Goal: Transaction & Acquisition: Purchase product/service

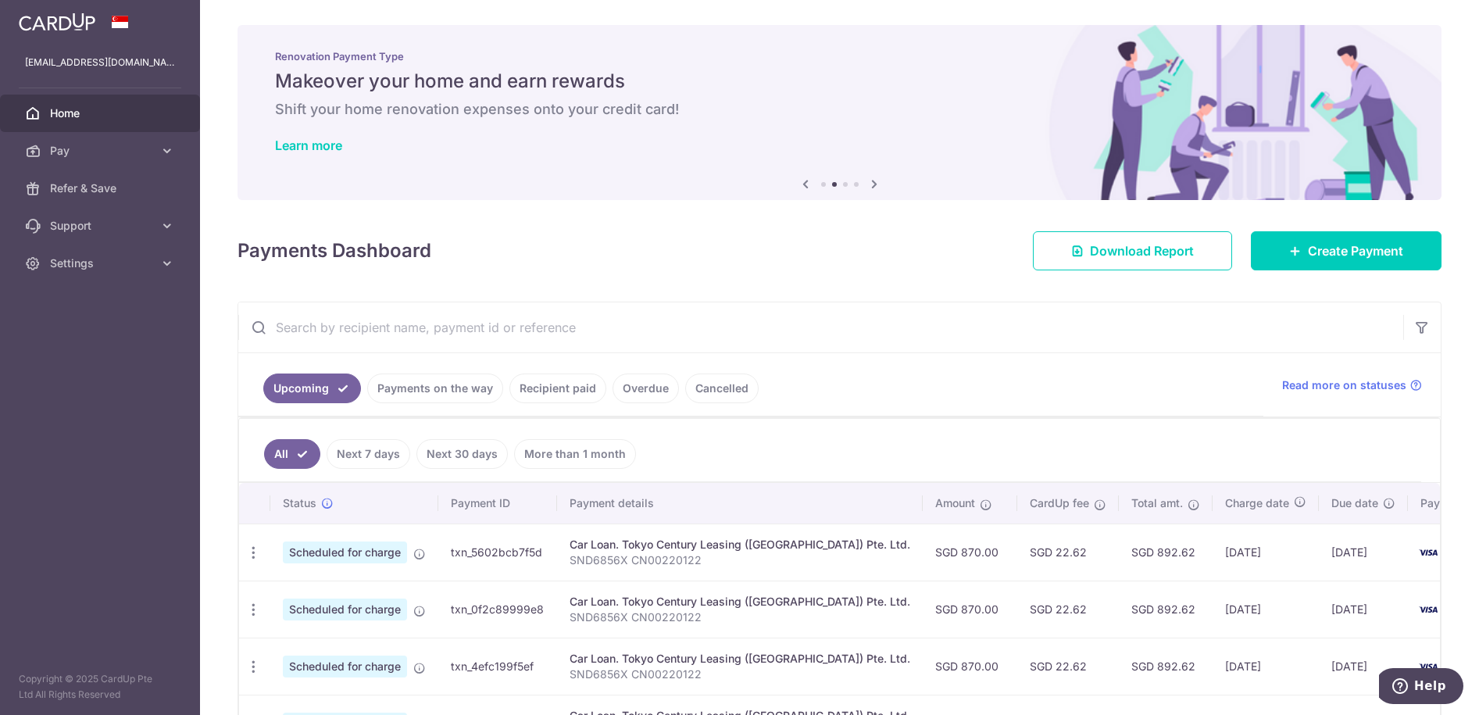
click at [445, 379] on link "Payments on the way" at bounding box center [435, 389] width 136 height 30
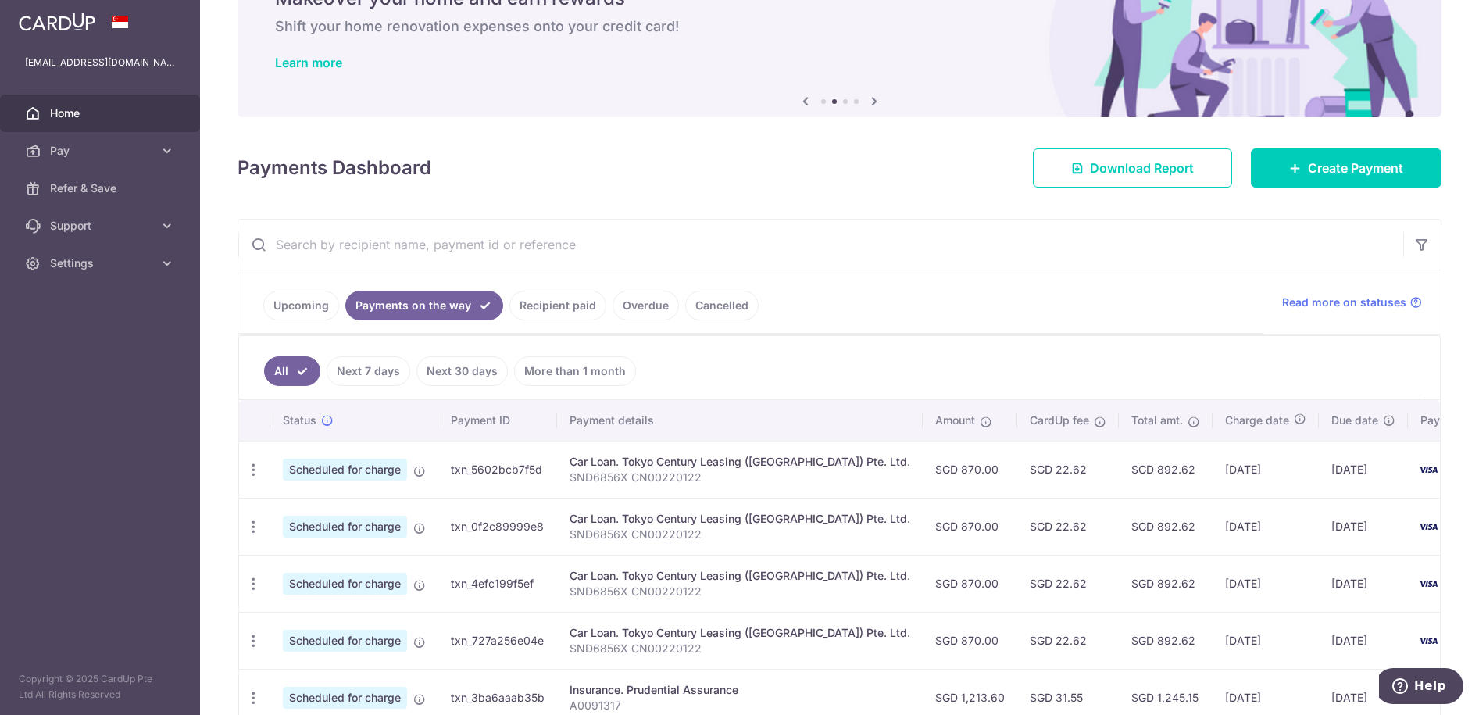
scroll to position [195, 0]
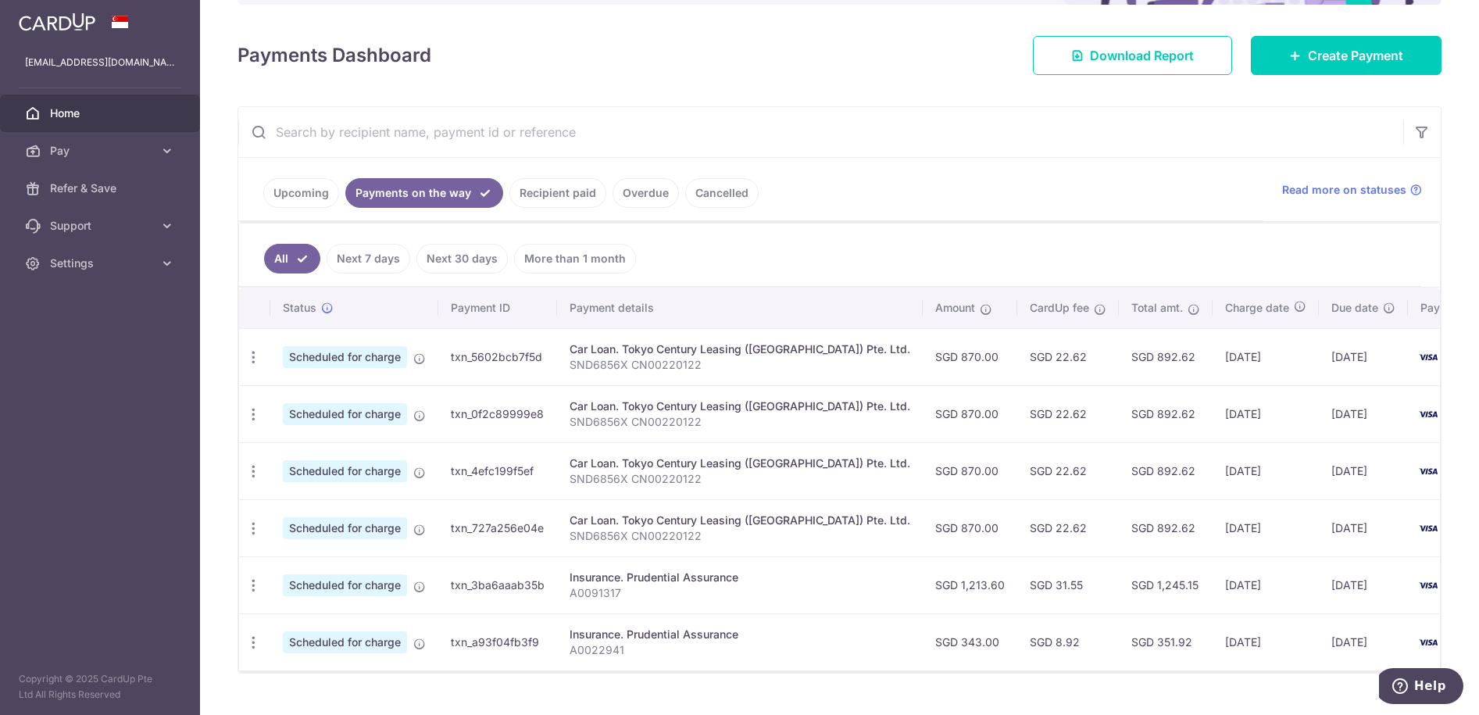
click at [543, 195] on link "Recipient paid" at bounding box center [557, 193] width 97 height 30
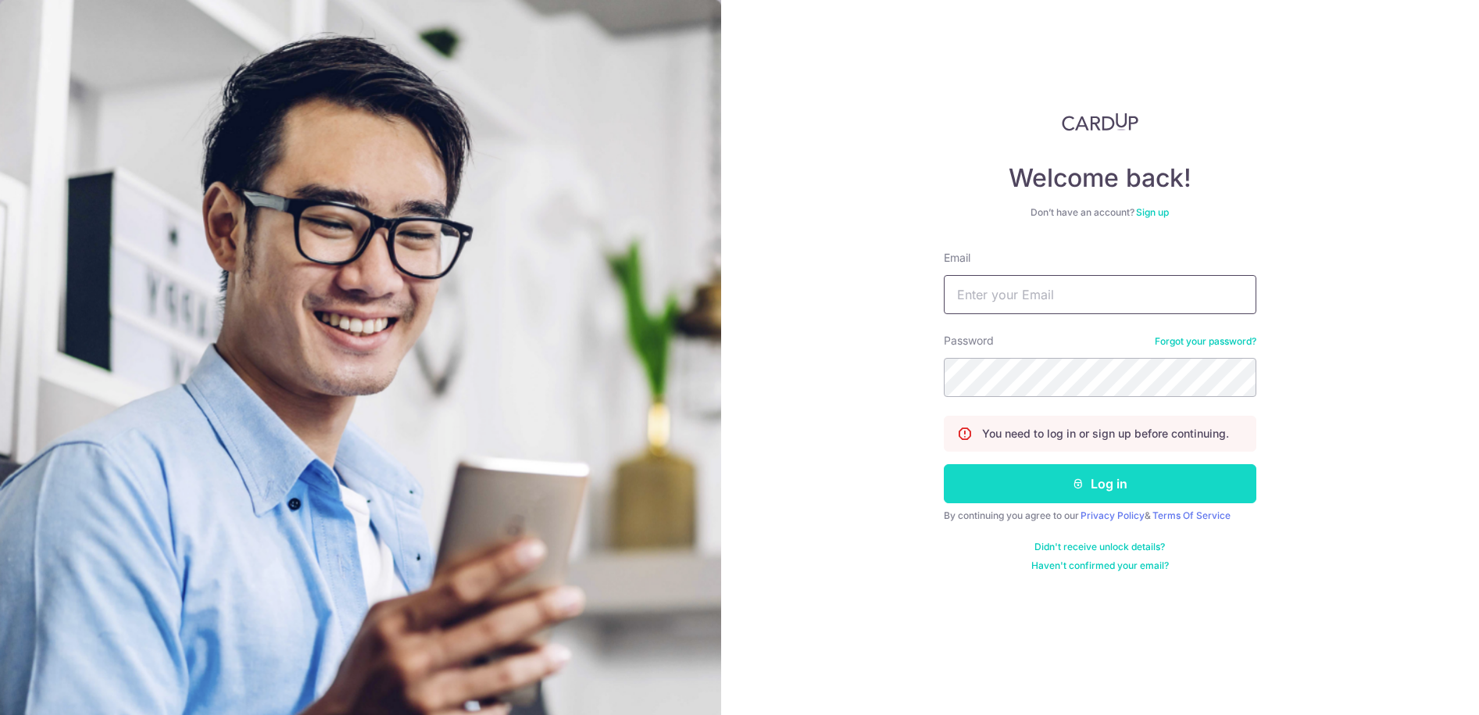
type input "[EMAIL_ADDRESS][DOMAIN_NAME]"
click at [1078, 479] on icon "submit" at bounding box center [1078, 483] width 13 height 13
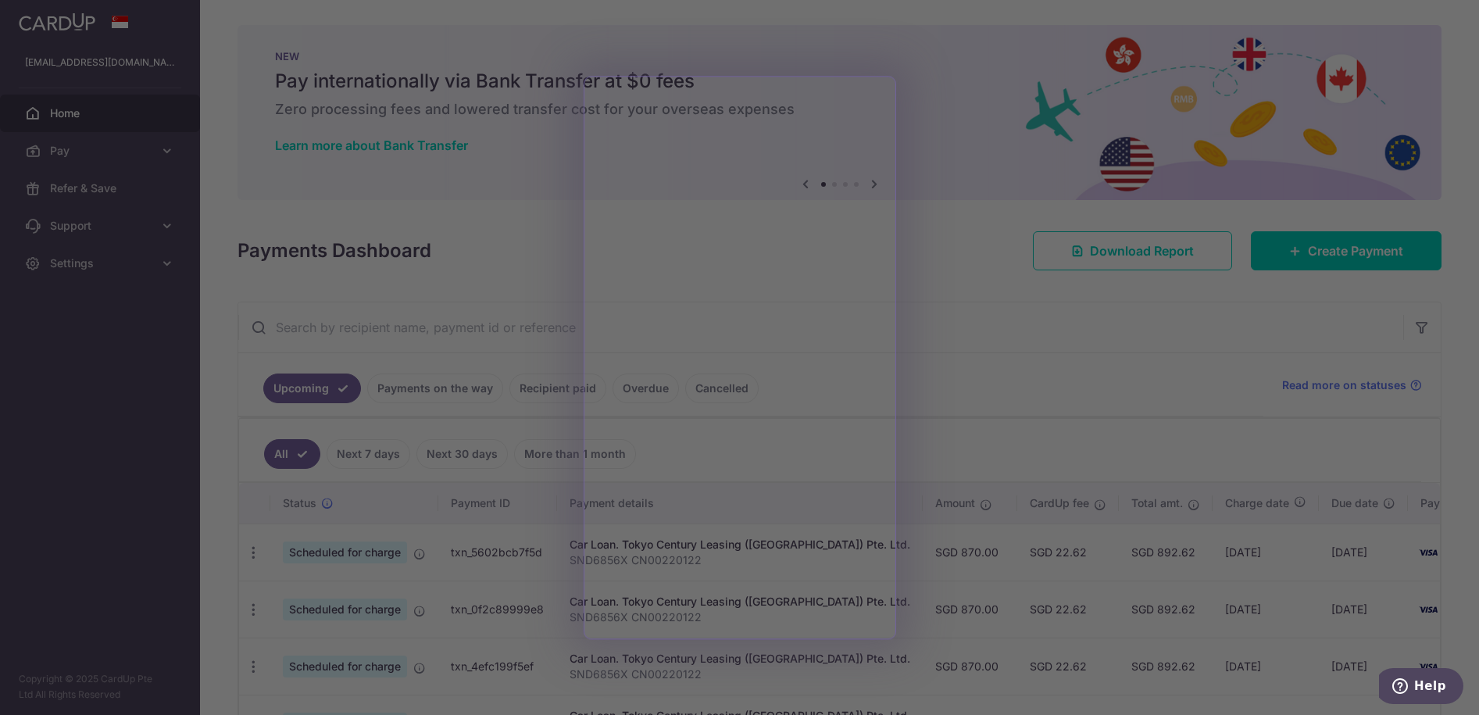
click at [959, 299] on div at bounding box center [747, 361] width 1494 height 722
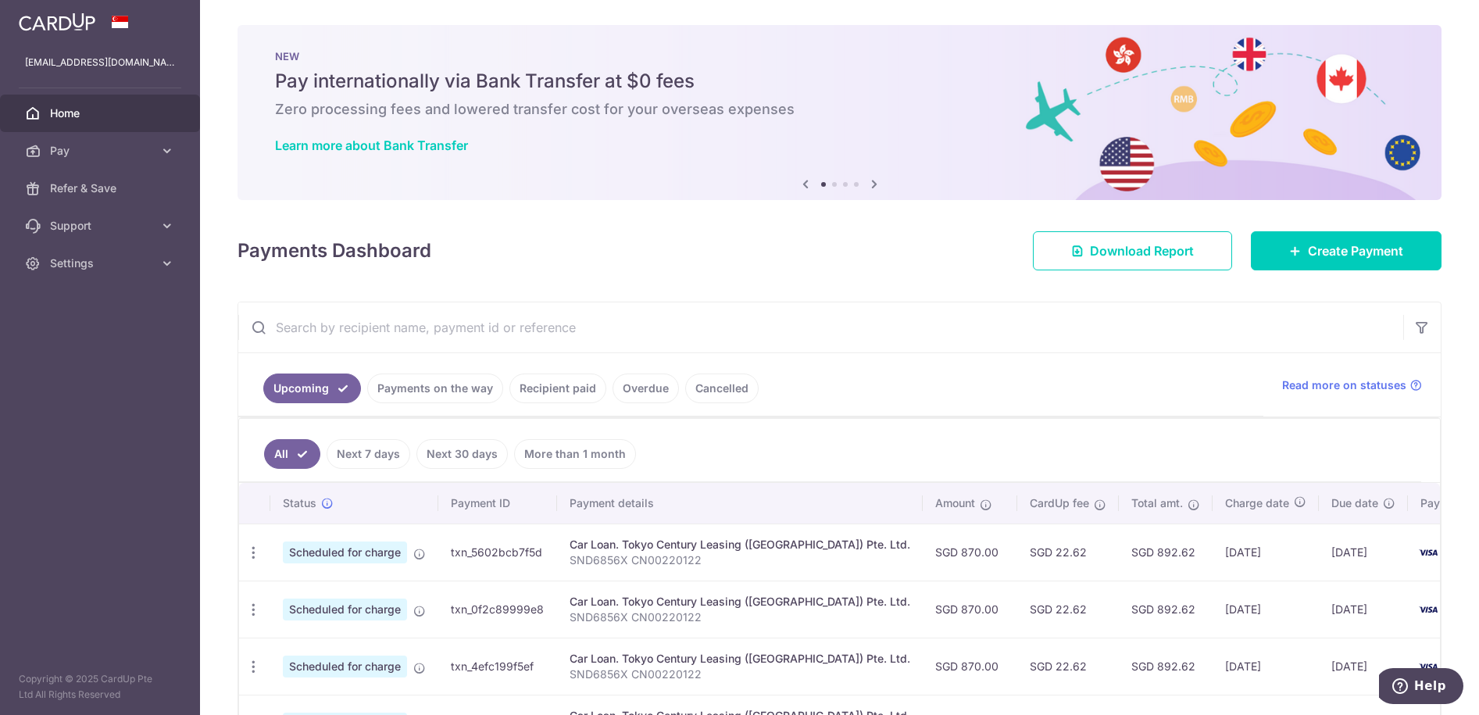
click at [84, 106] on span "Home" at bounding box center [101, 113] width 103 height 16
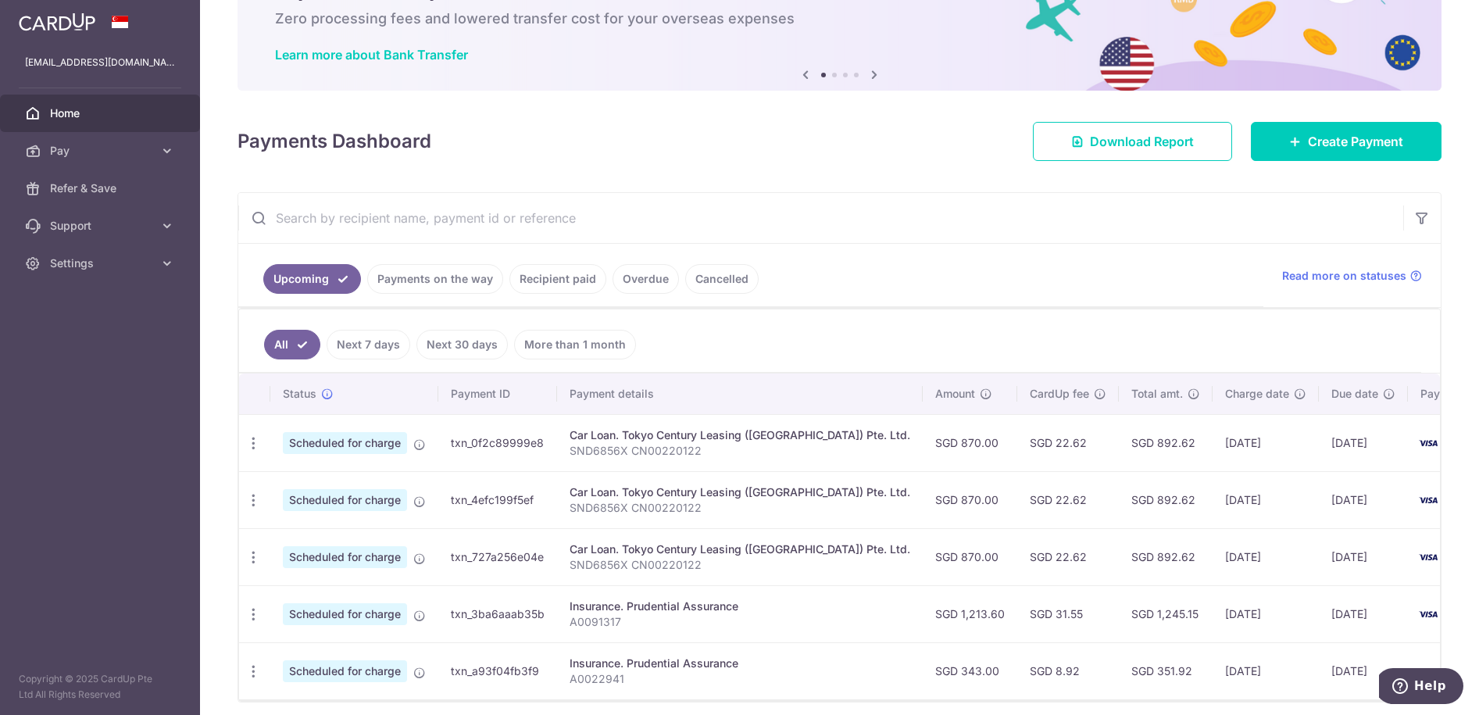
scroll to position [162, 0]
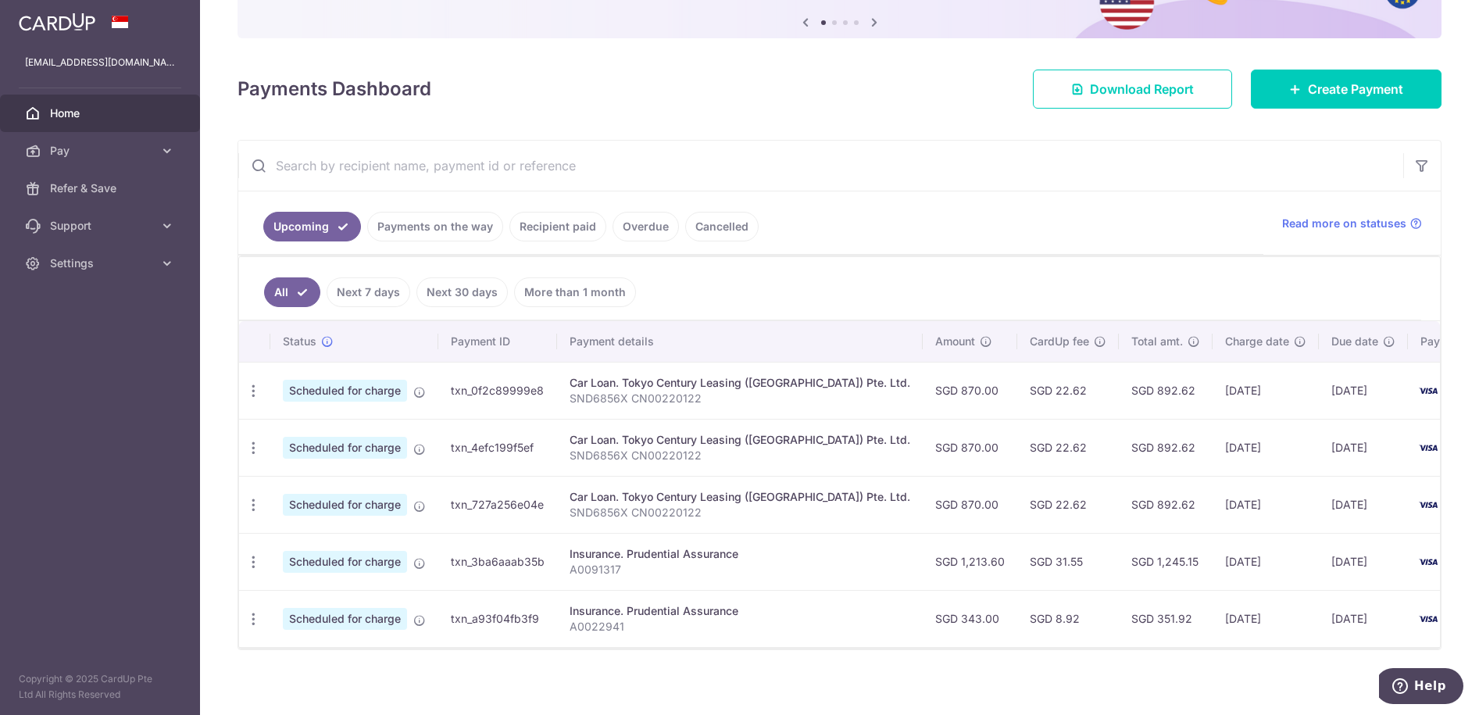
click at [652, 225] on link "Overdue" at bounding box center [646, 227] width 66 height 30
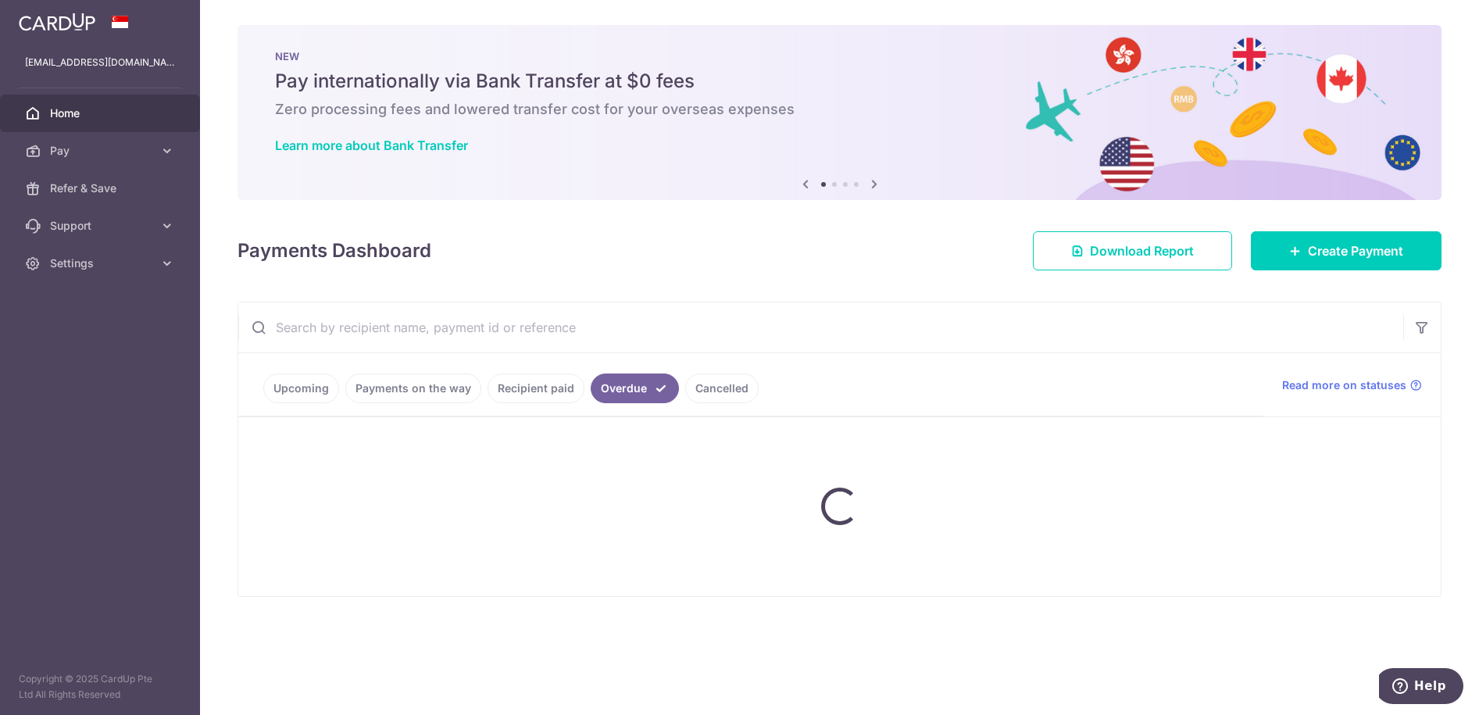
scroll to position [0, 0]
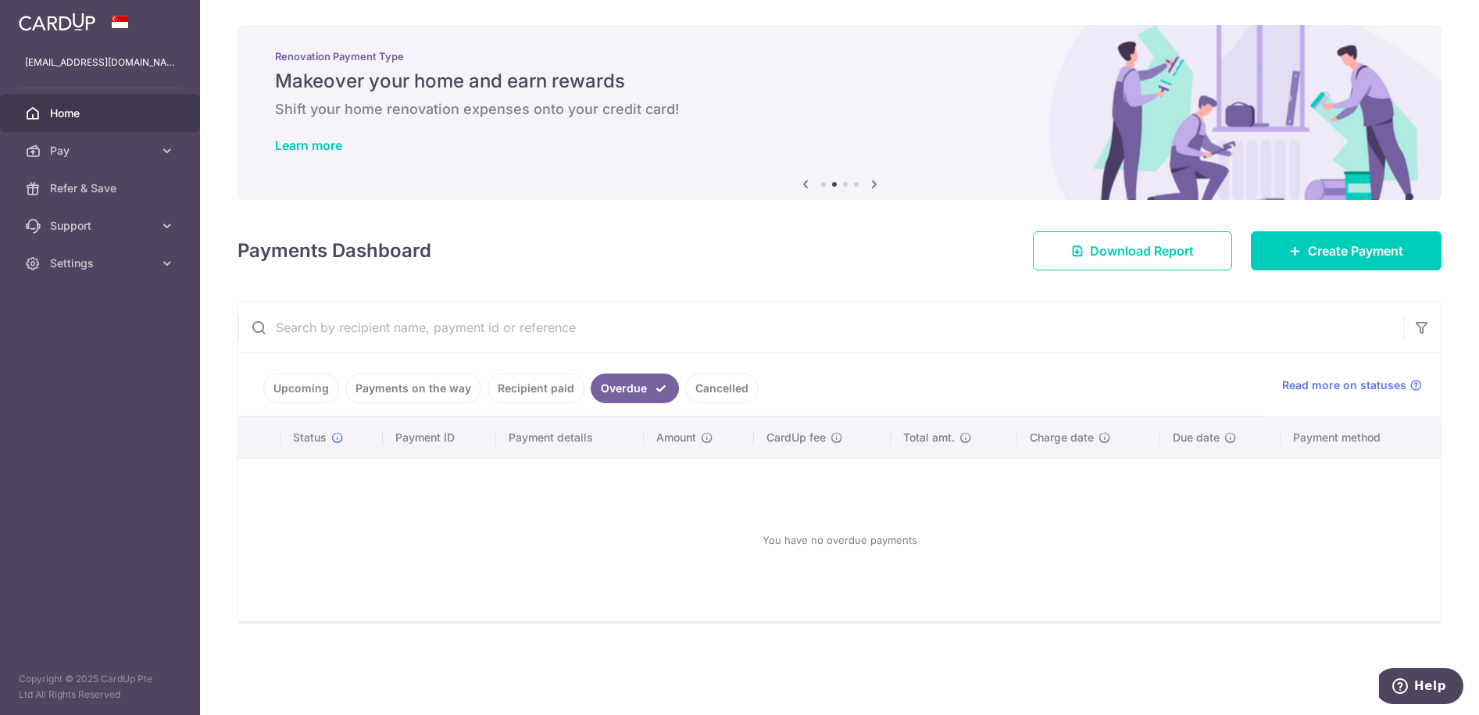
click at [712, 387] on link "Cancelled" at bounding box center [721, 389] width 73 height 30
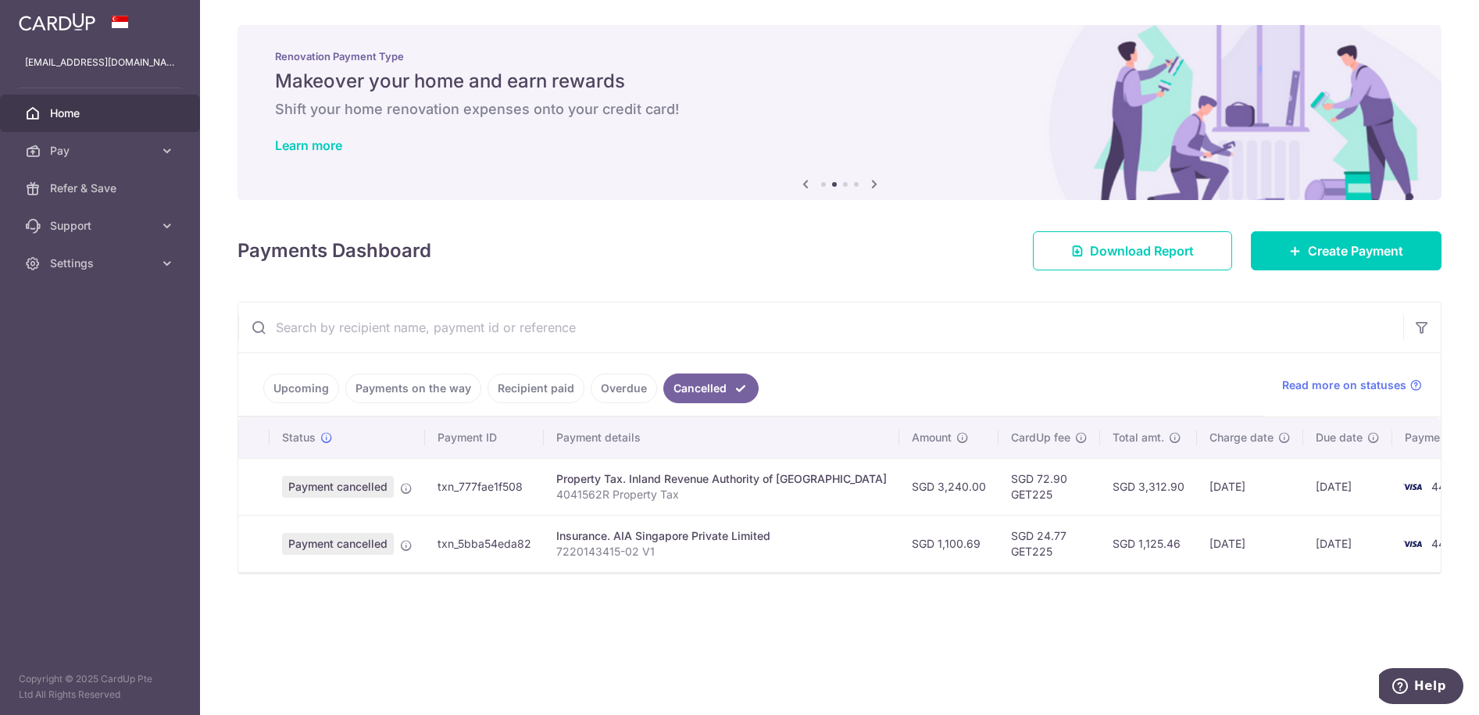
click at [374, 388] on link "Payments on the way" at bounding box center [413, 389] width 136 height 30
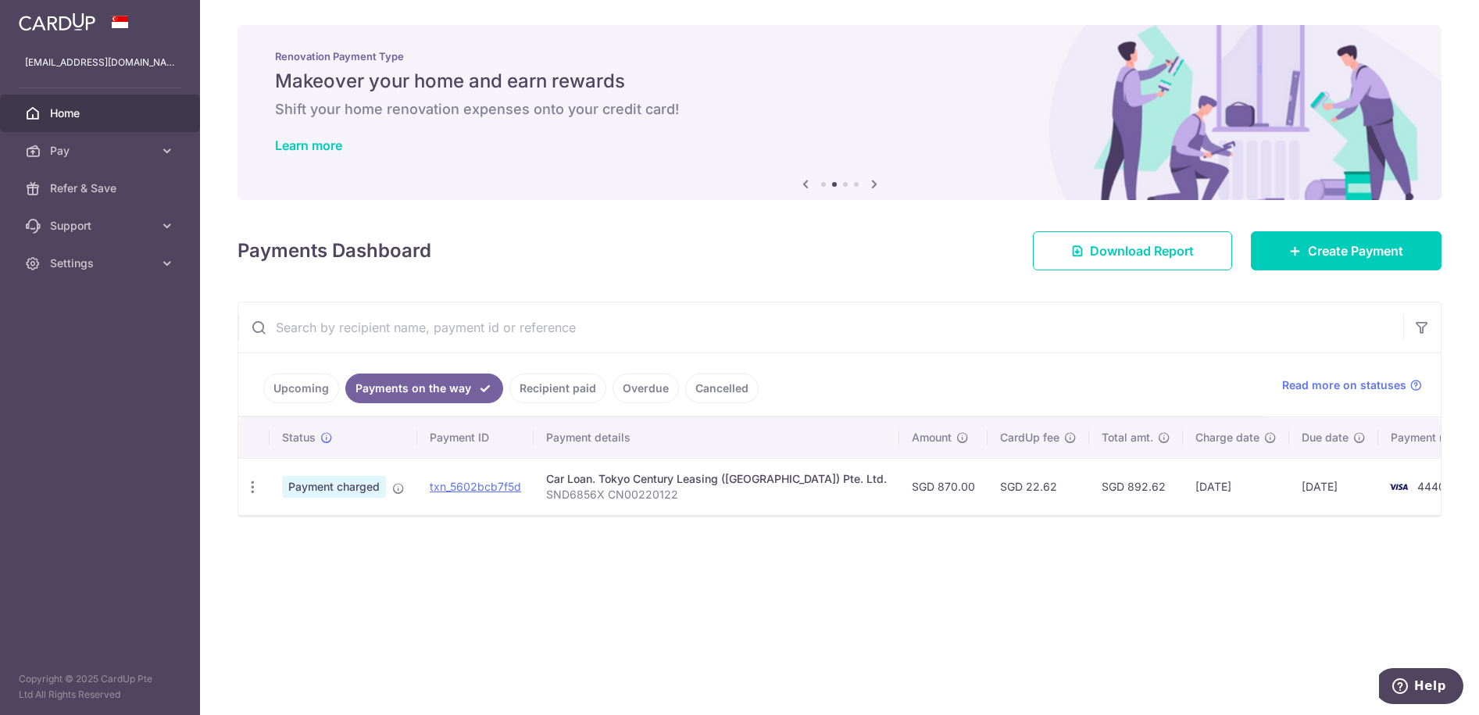
click at [305, 383] on link "Upcoming" at bounding box center [301, 389] width 76 height 30
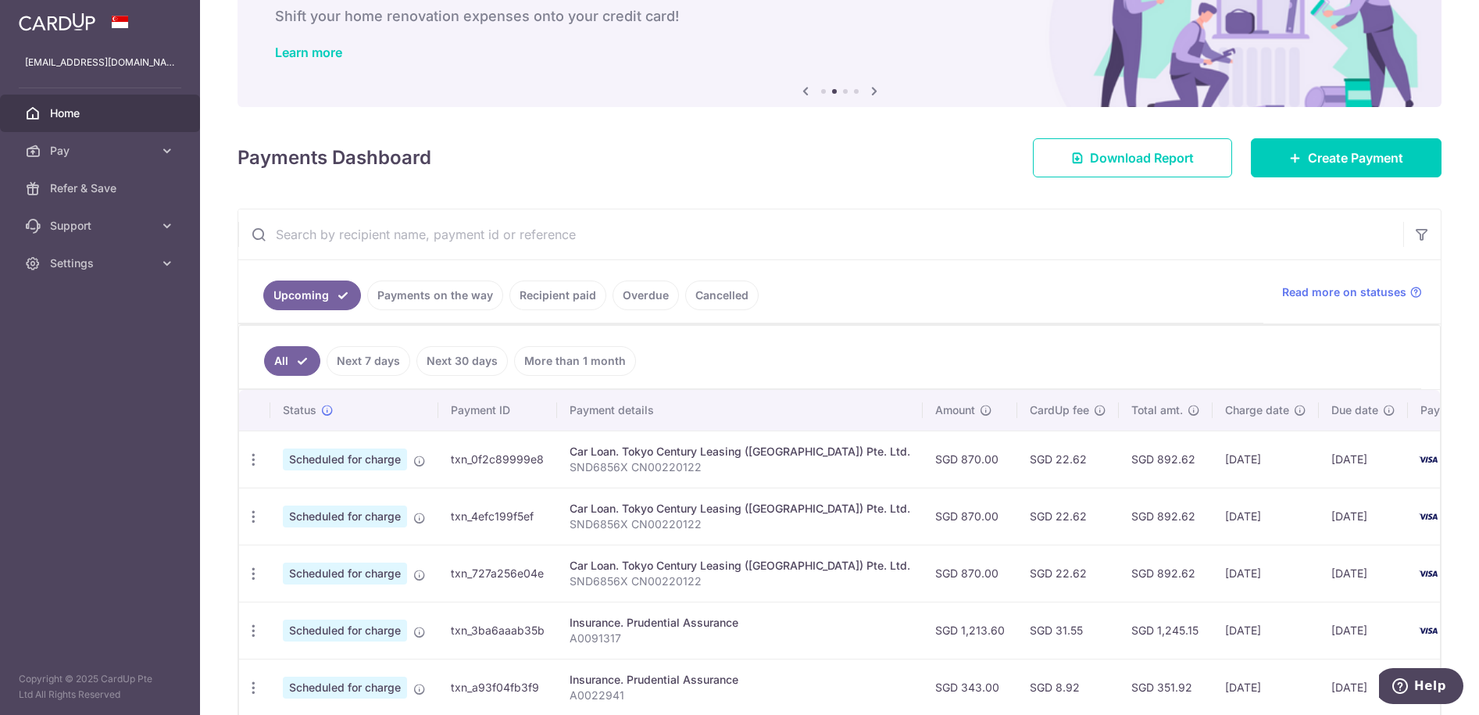
scroll to position [181, 0]
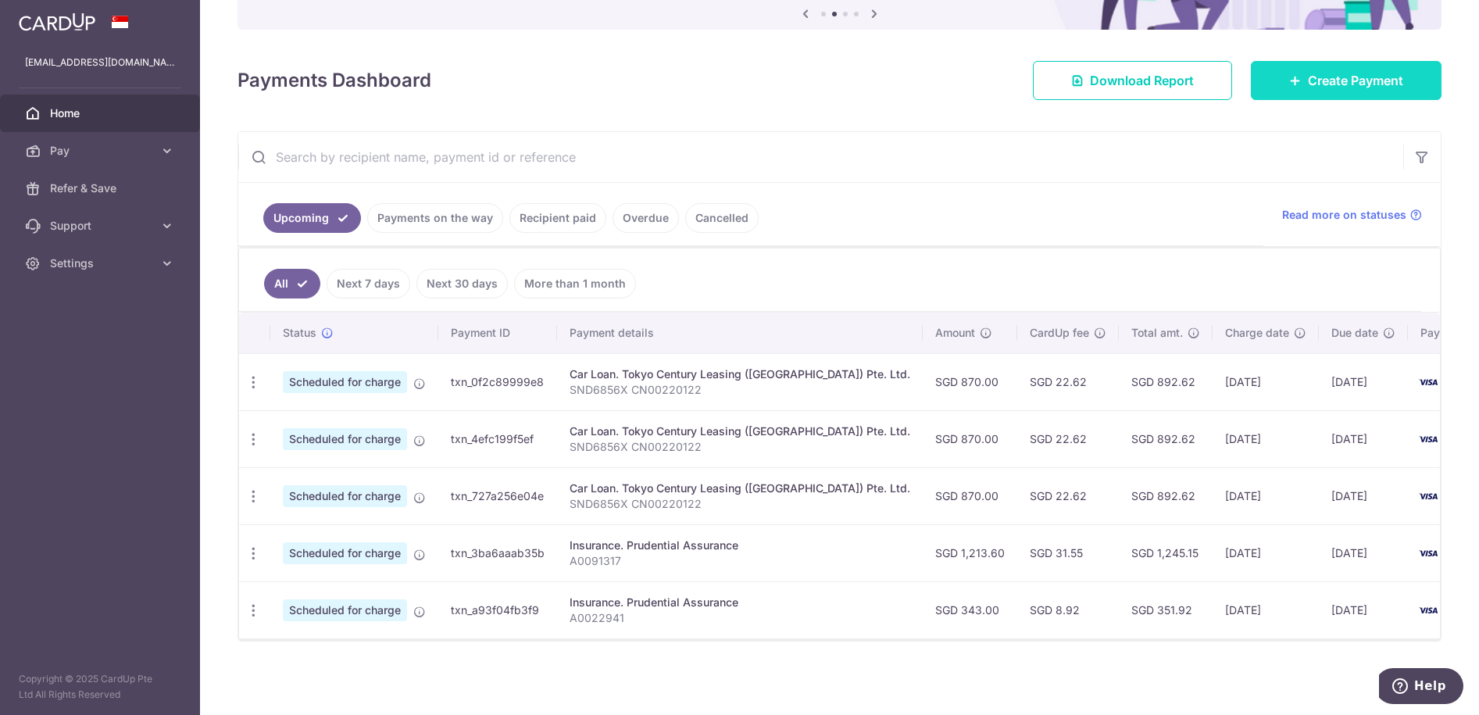
click at [1354, 80] on link "Create Payment" at bounding box center [1346, 80] width 191 height 39
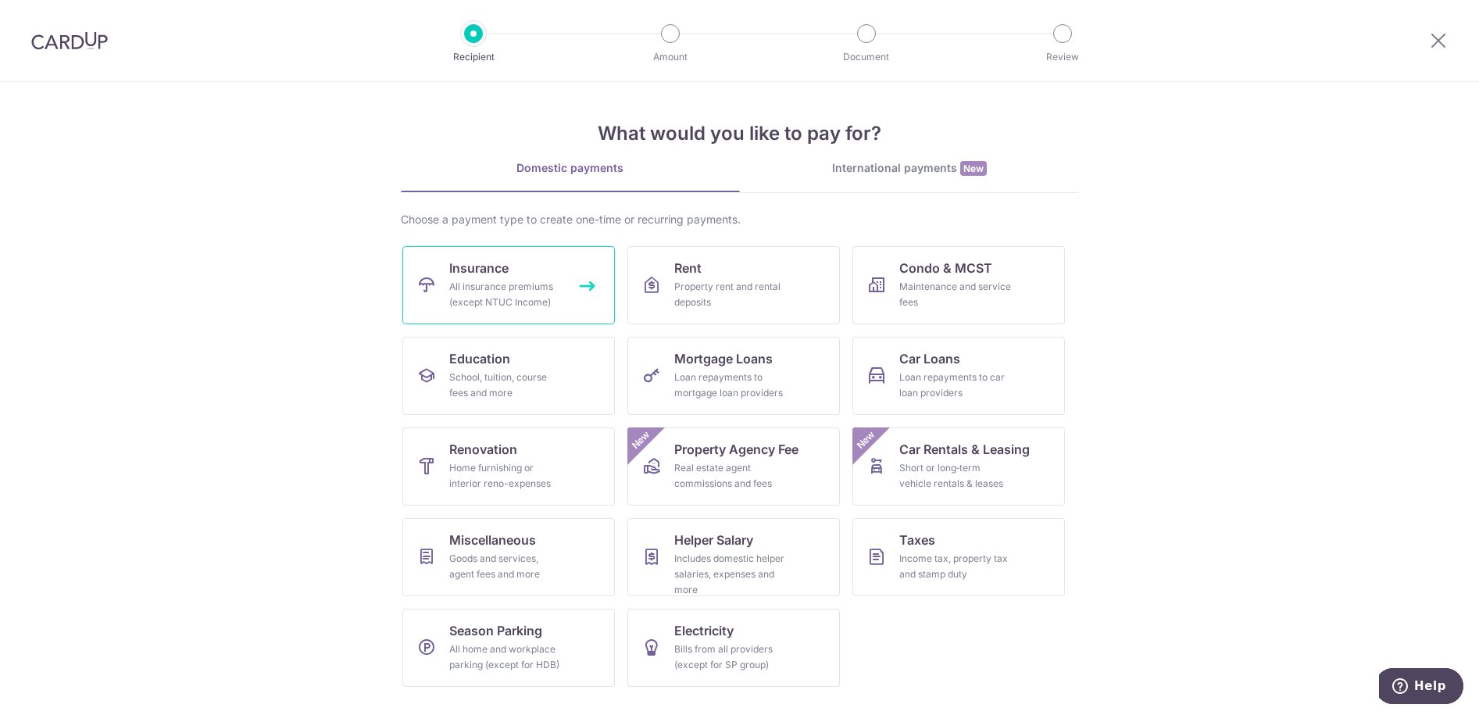
click at [492, 289] on div "All insurance premiums (except NTUC Income)" at bounding box center [505, 294] width 113 height 31
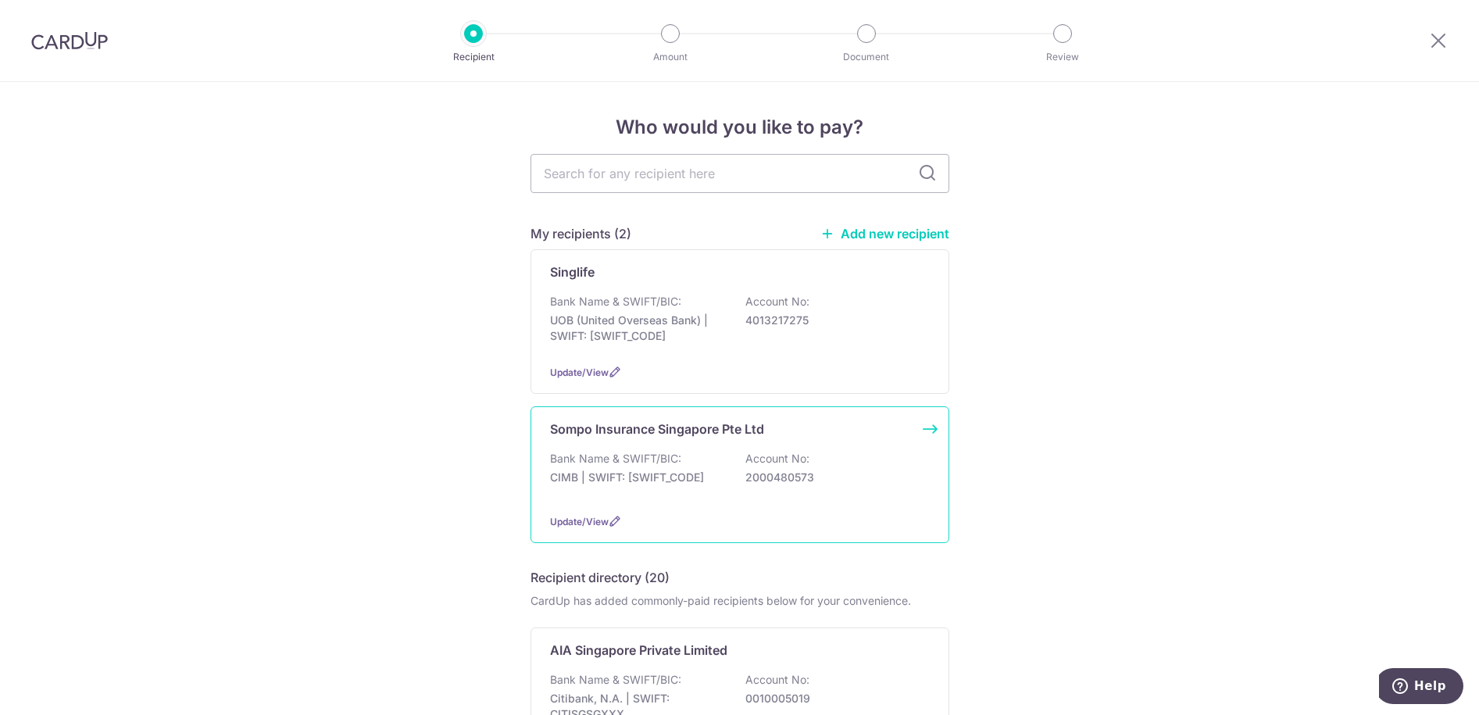
click at [806, 471] on p "2000480573" at bounding box center [832, 478] width 175 height 16
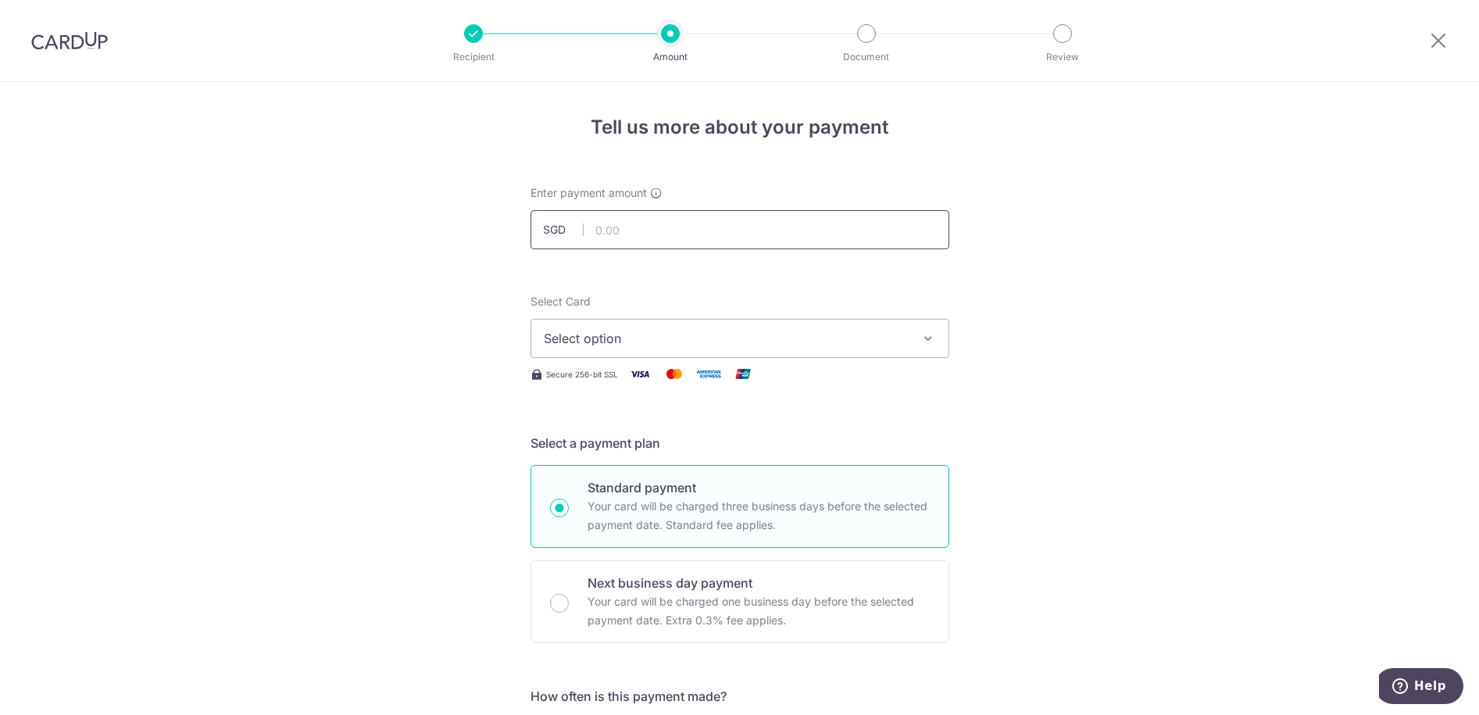
click at [681, 243] on input "text" at bounding box center [740, 229] width 419 height 39
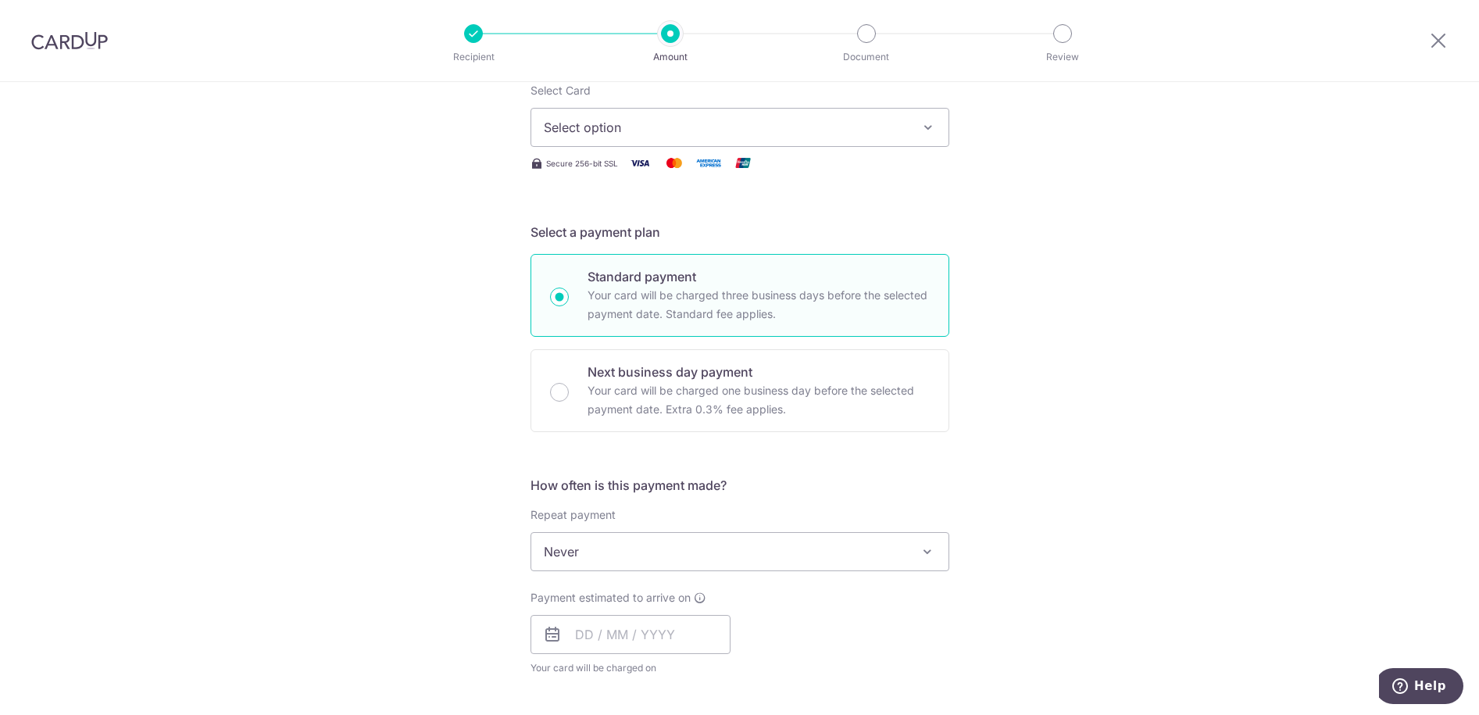
scroll to position [98, 0]
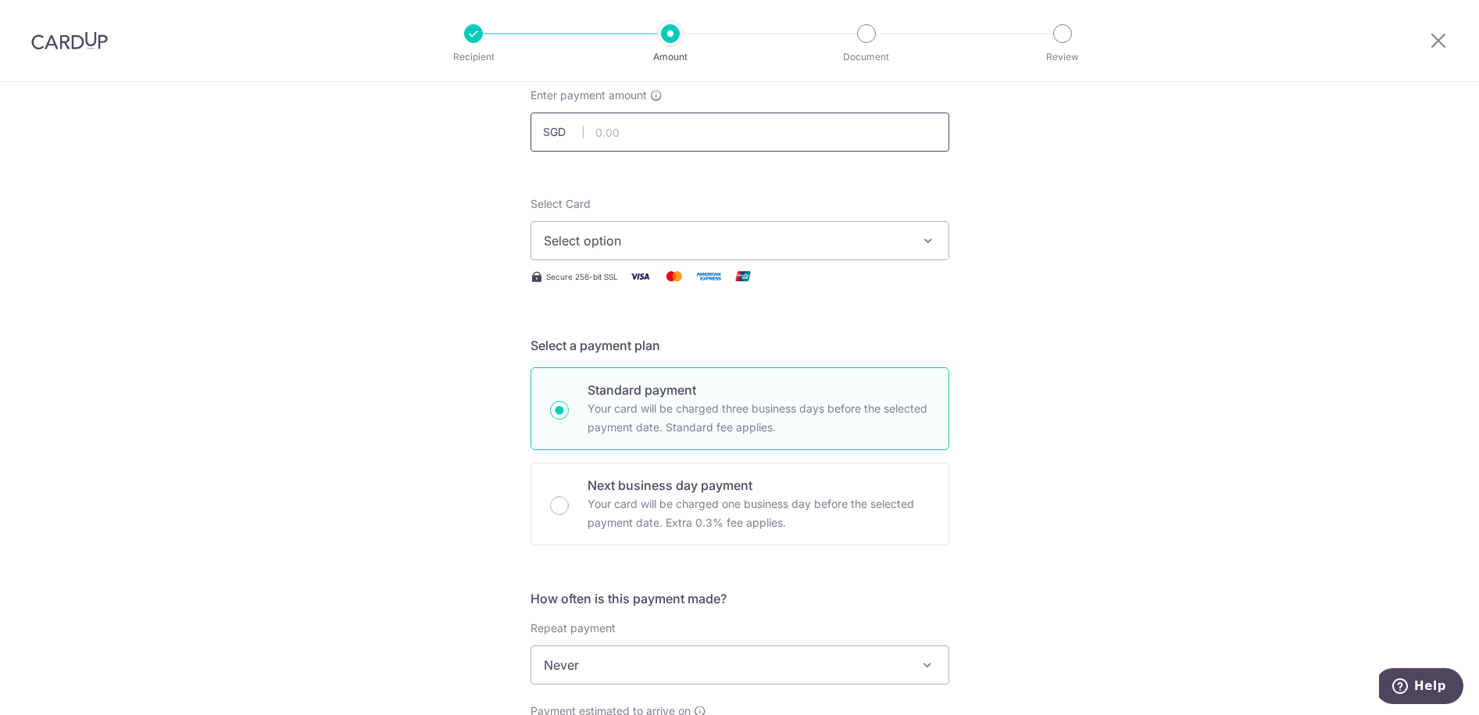
click at [640, 131] on input "text" at bounding box center [740, 132] width 419 height 39
click at [330, 278] on div "Tell us more about your payment Enter payment amount SGD Select Card Select opt…" at bounding box center [739, 691] width 1479 height 1414
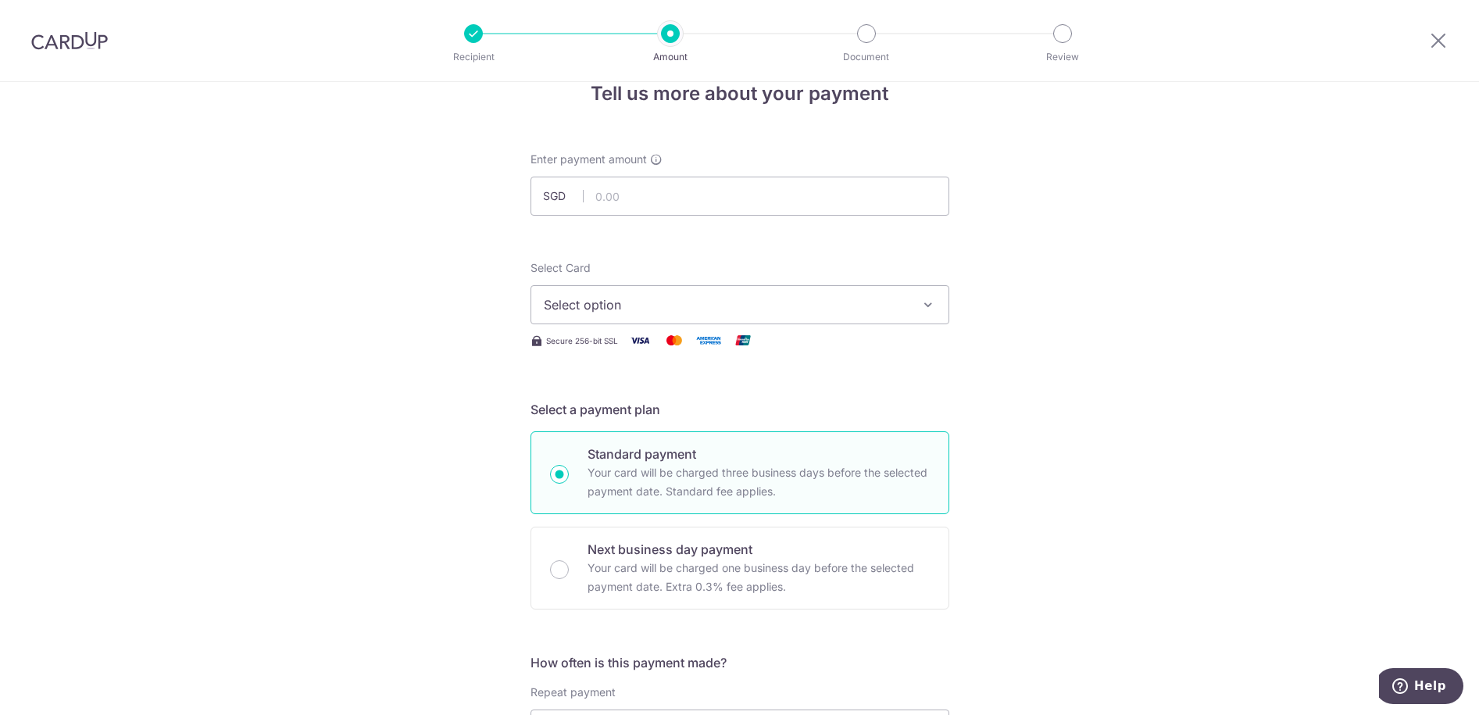
scroll to position [0, 0]
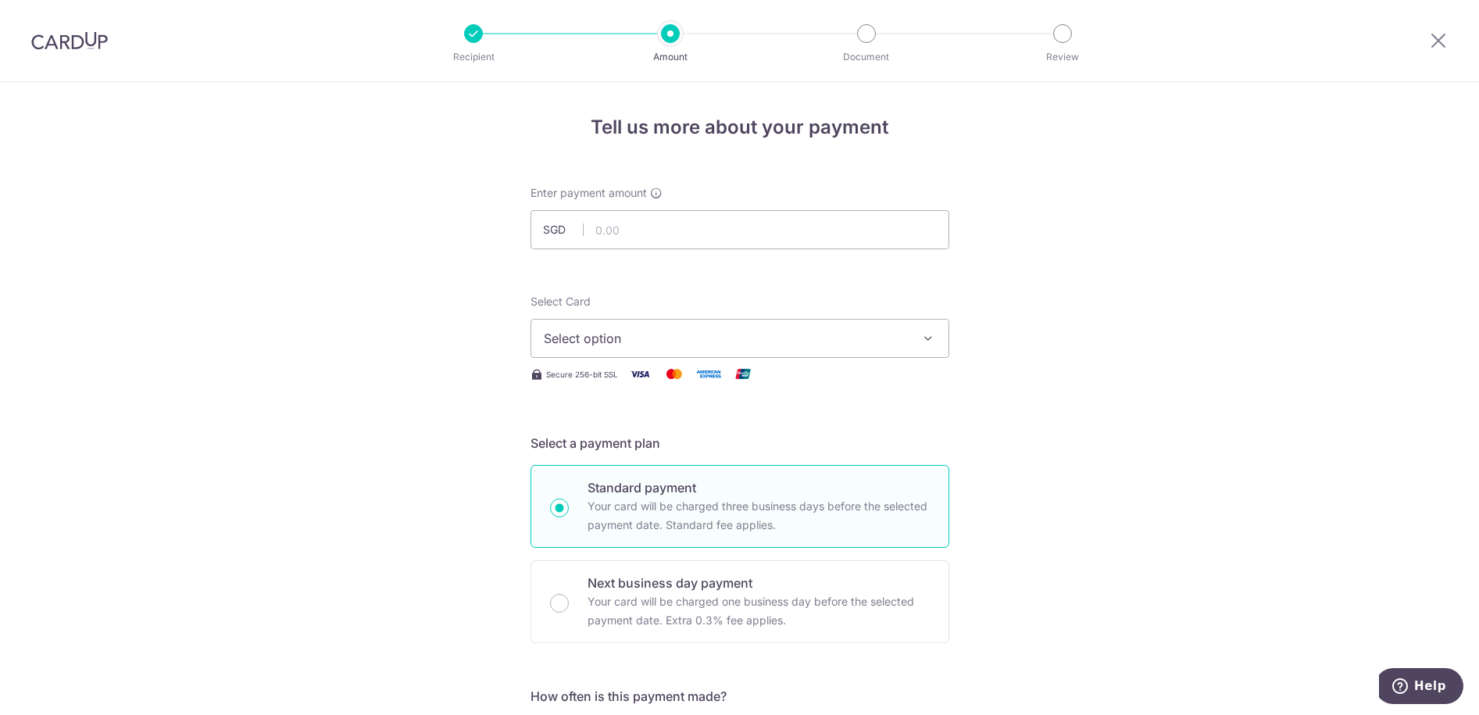
drag, startPoint x: 74, startPoint y: 20, endPoint x: 59, endPoint y: 47, distance: 31.5
click at [70, 23] on div at bounding box center [69, 40] width 139 height 81
click at [59, 47] on img at bounding box center [69, 40] width 77 height 19
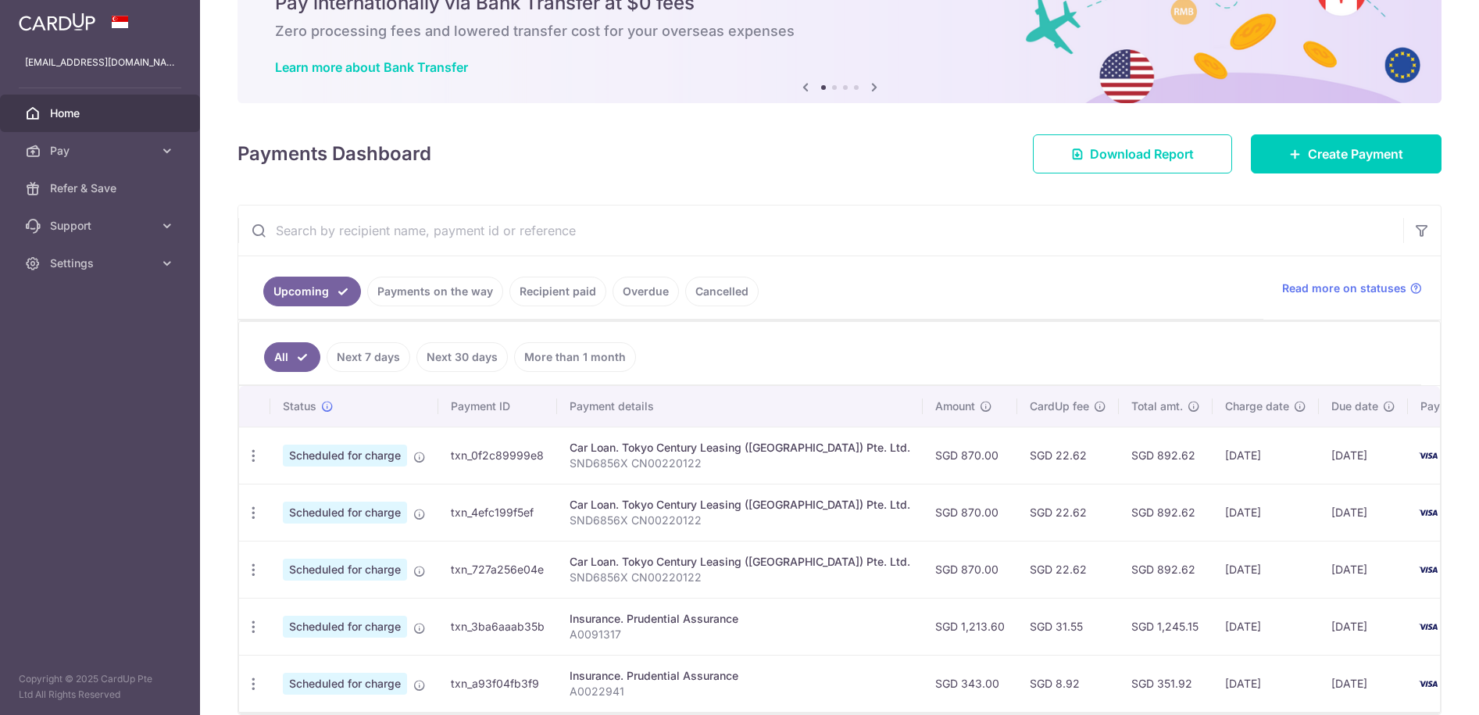
scroll to position [162, 0]
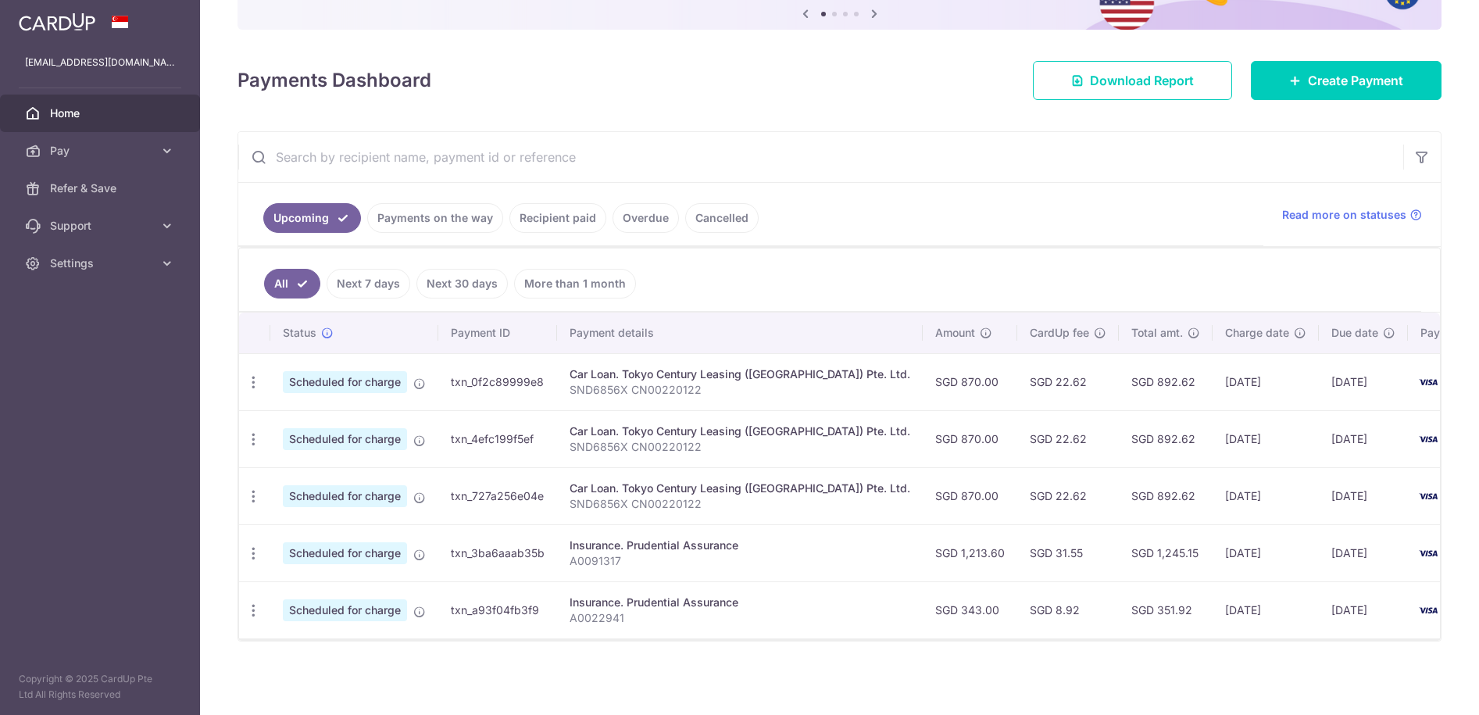
click at [360, 272] on link "Next 7 days" at bounding box center [369, 284] width 84 height 30
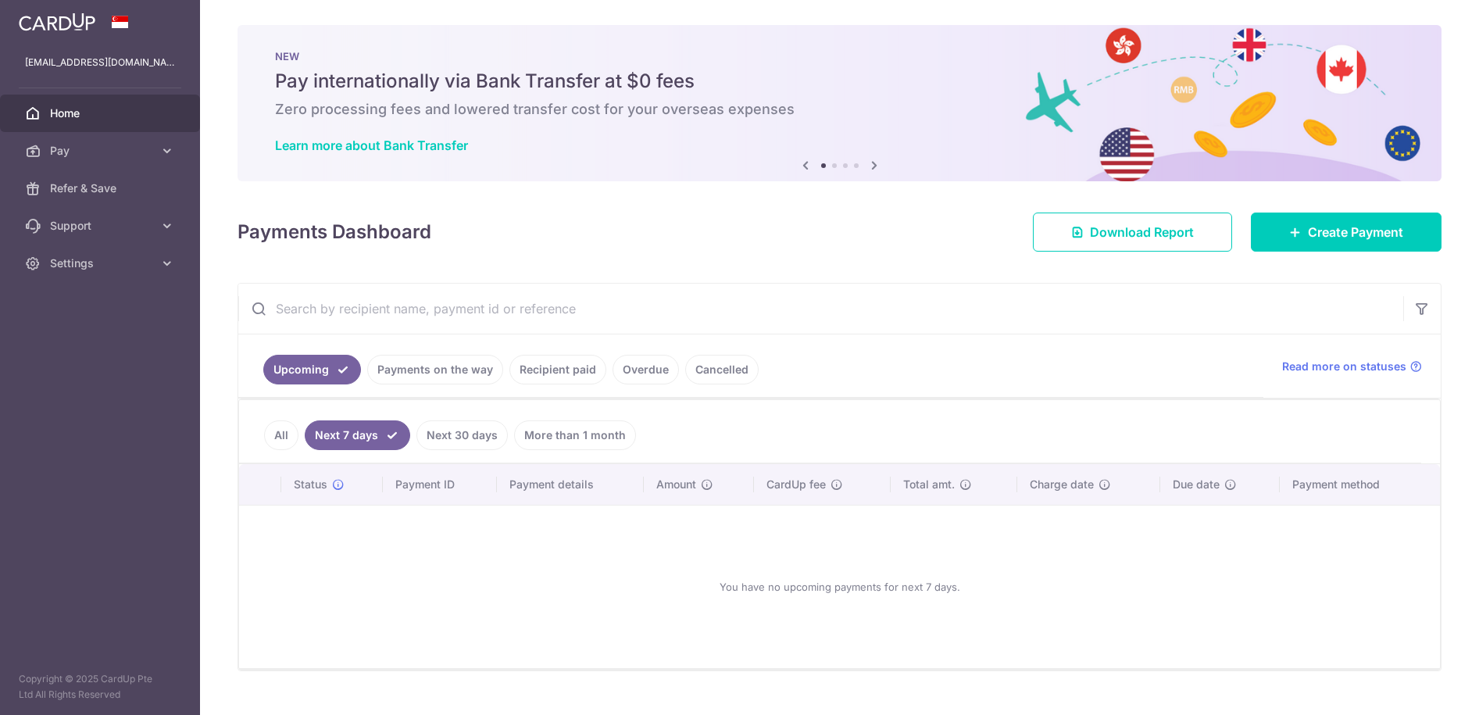
click at [450, 370] on link "Payments on the way" at bounding box center [435, 370] width 136 height 30
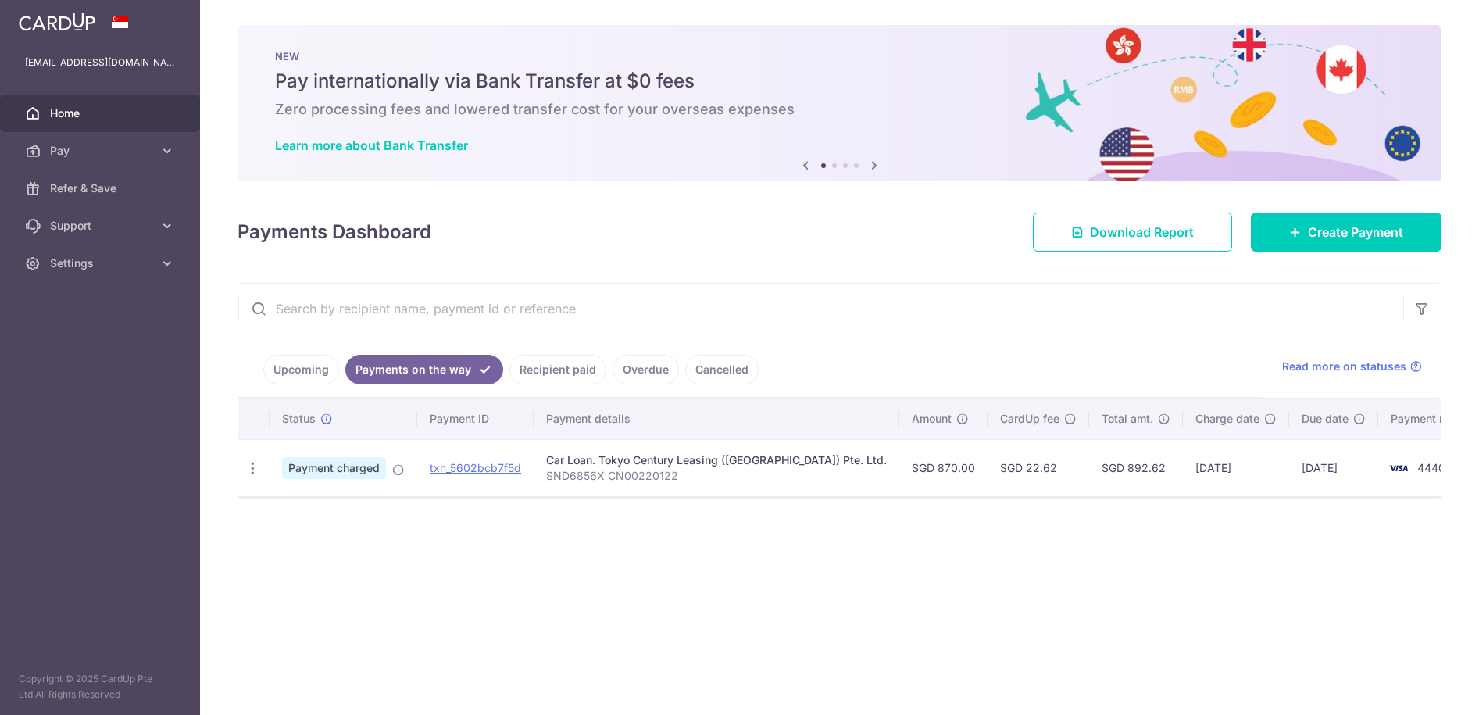
click at [606, 363] on li "Overdue" at bounding box center [642, 370] width 73 height 30
click at [564, 374] on link "Recipient paid" at bounding box center [557, 370] width 97 height 30
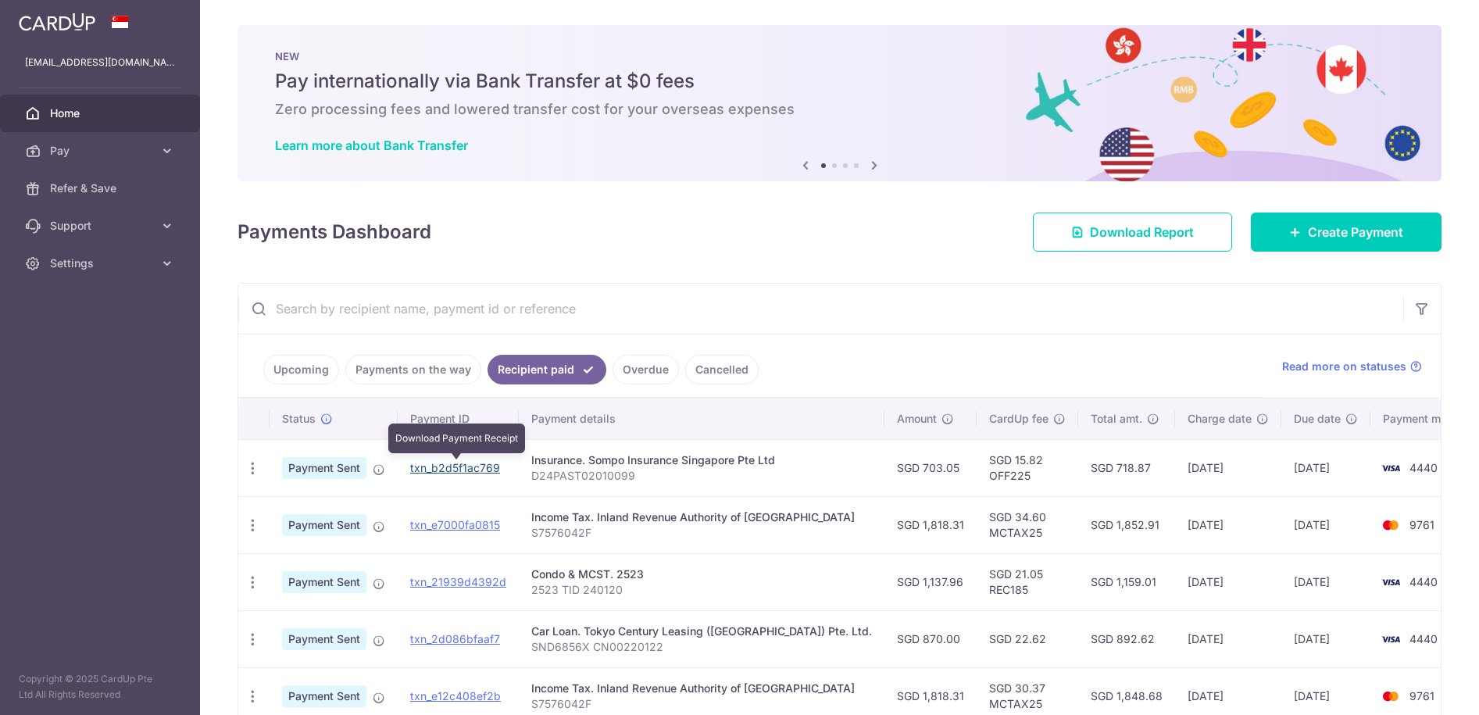
click at [425, 467] on link "txn_b2d5f1ac769" at bounding box center [455, 467] width 90 height 13
